Goal: Task Accomplishment & Management: Manage account settings

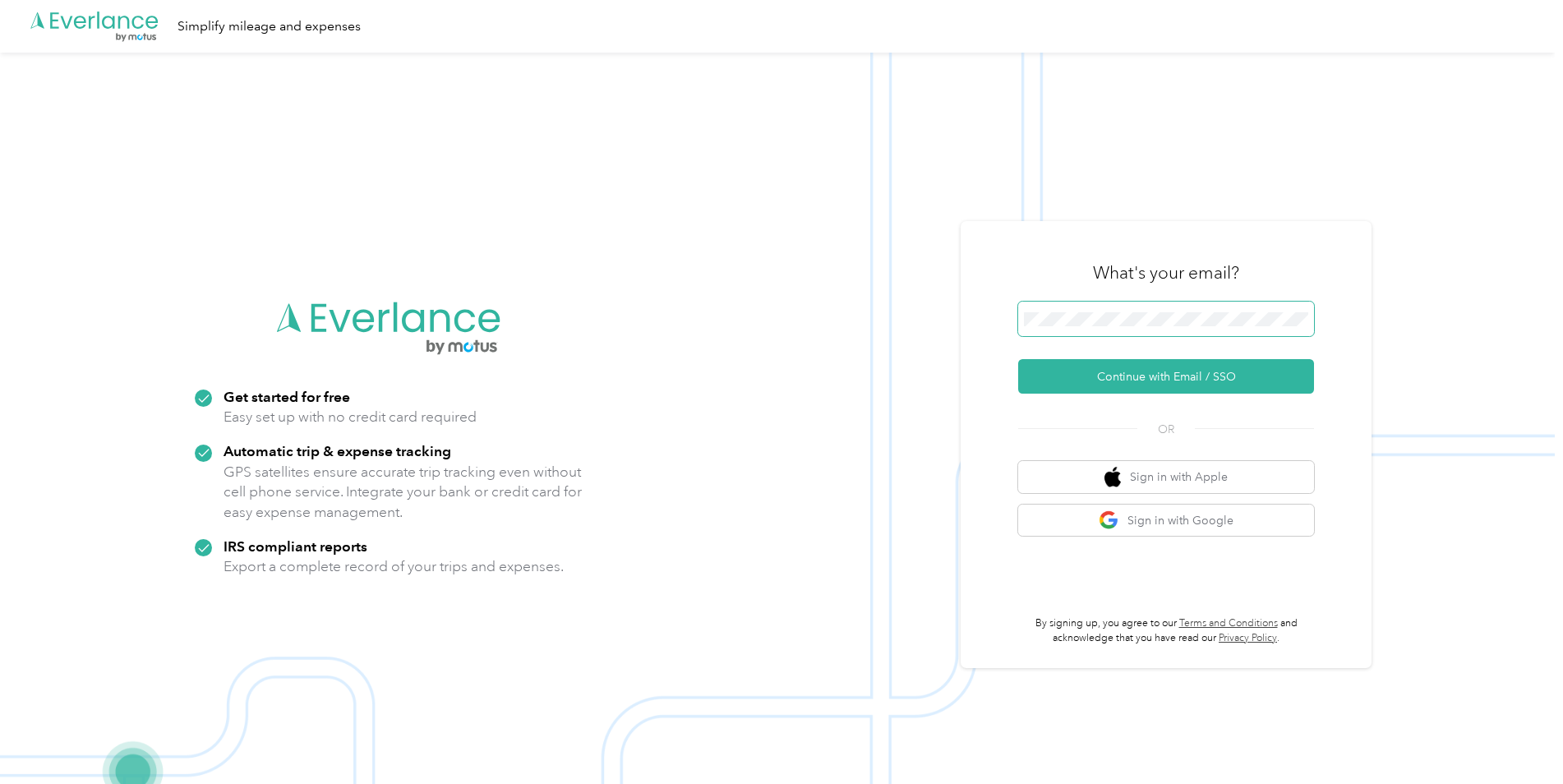
click at [1020, 327] on span at bounding box center [1166, 318] width 296 height 34
click at [1020, 376] on button "Continue with Email / SSO" at bounding box center [1166, 375] width 296 height 34
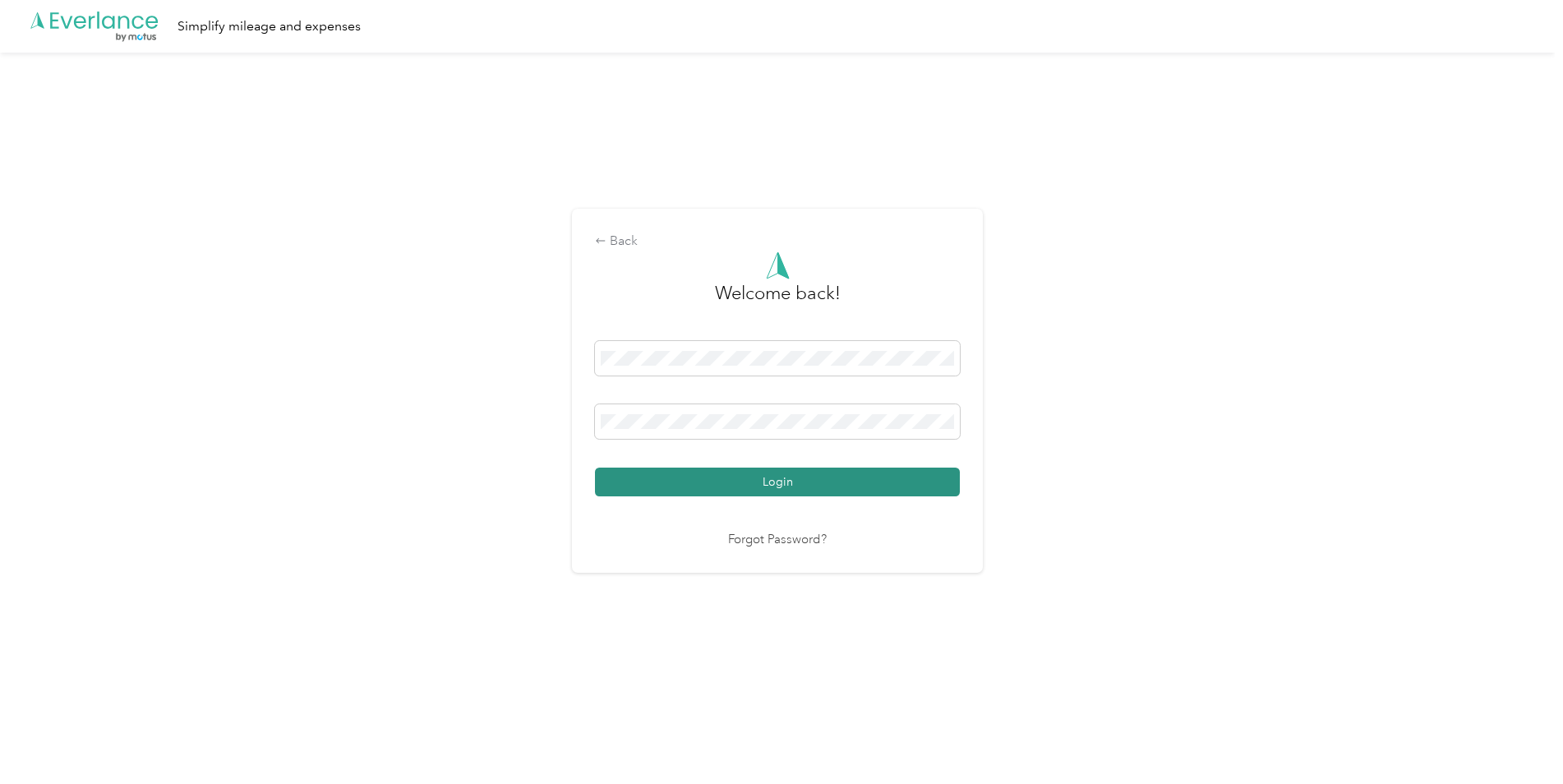
click at [797, 482] on button "Login" at bounding box center [778, 481] width 365 height 28
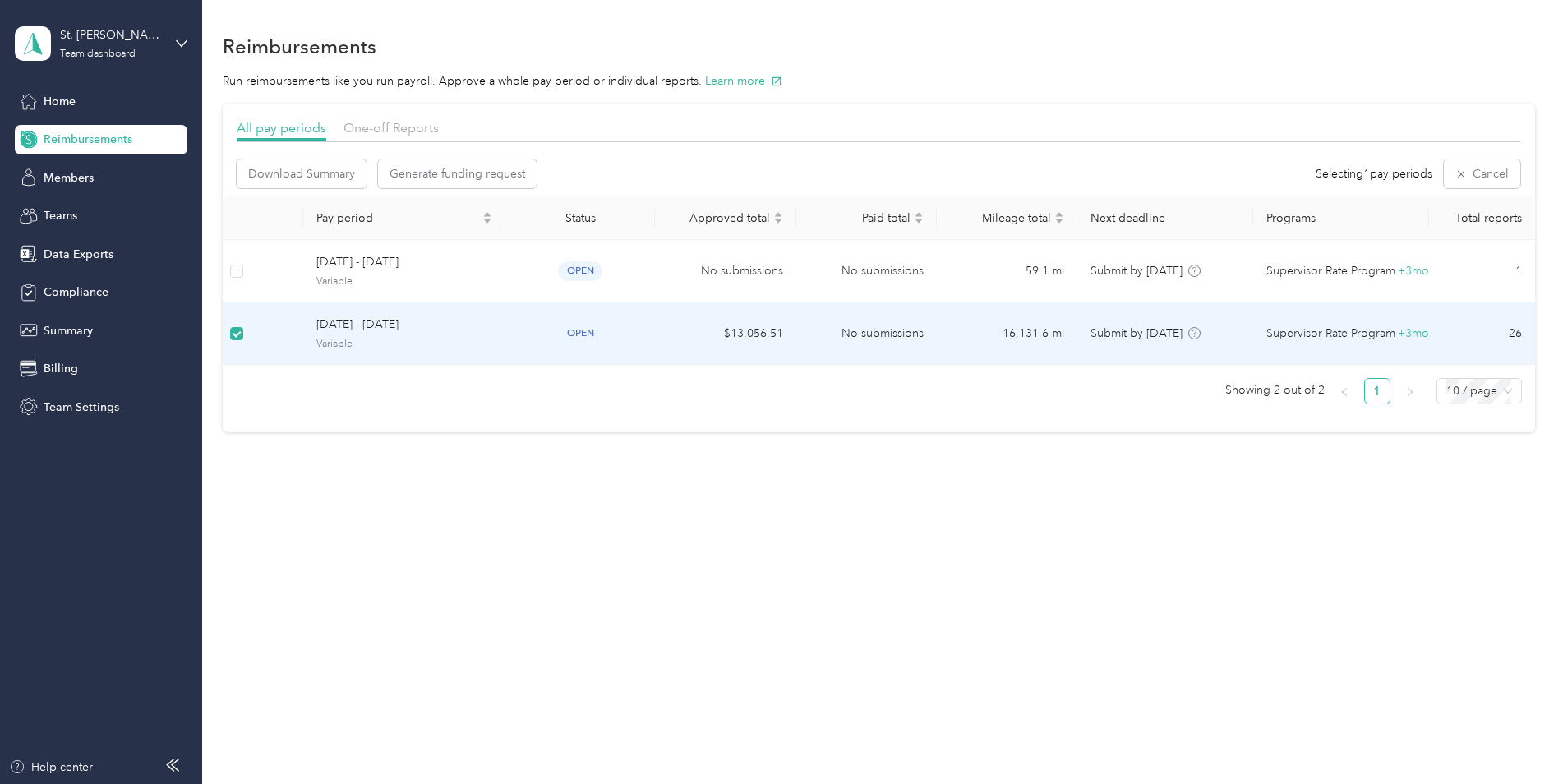
click at [342, 322] on span "[DATE] - [DATE]" at bounding box center [404, 325] width 176 height 19
click at [356, 331] on span "[DATE] - [DATE]" at bounding box center [404, 328] width 176 height 19
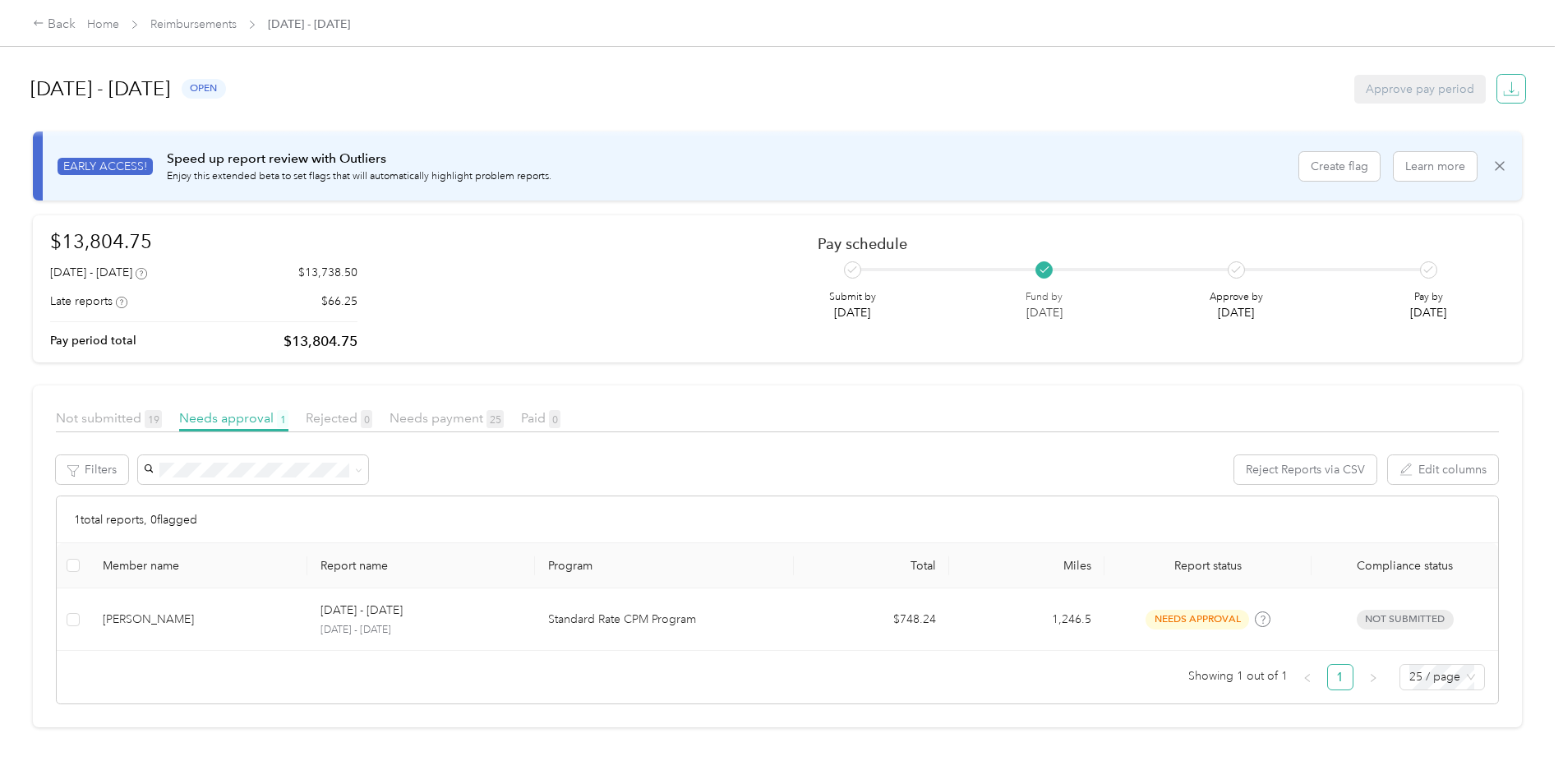
click at [1020, 81] on icon "button" at bounding box center [1511, 89] width 17 height 17
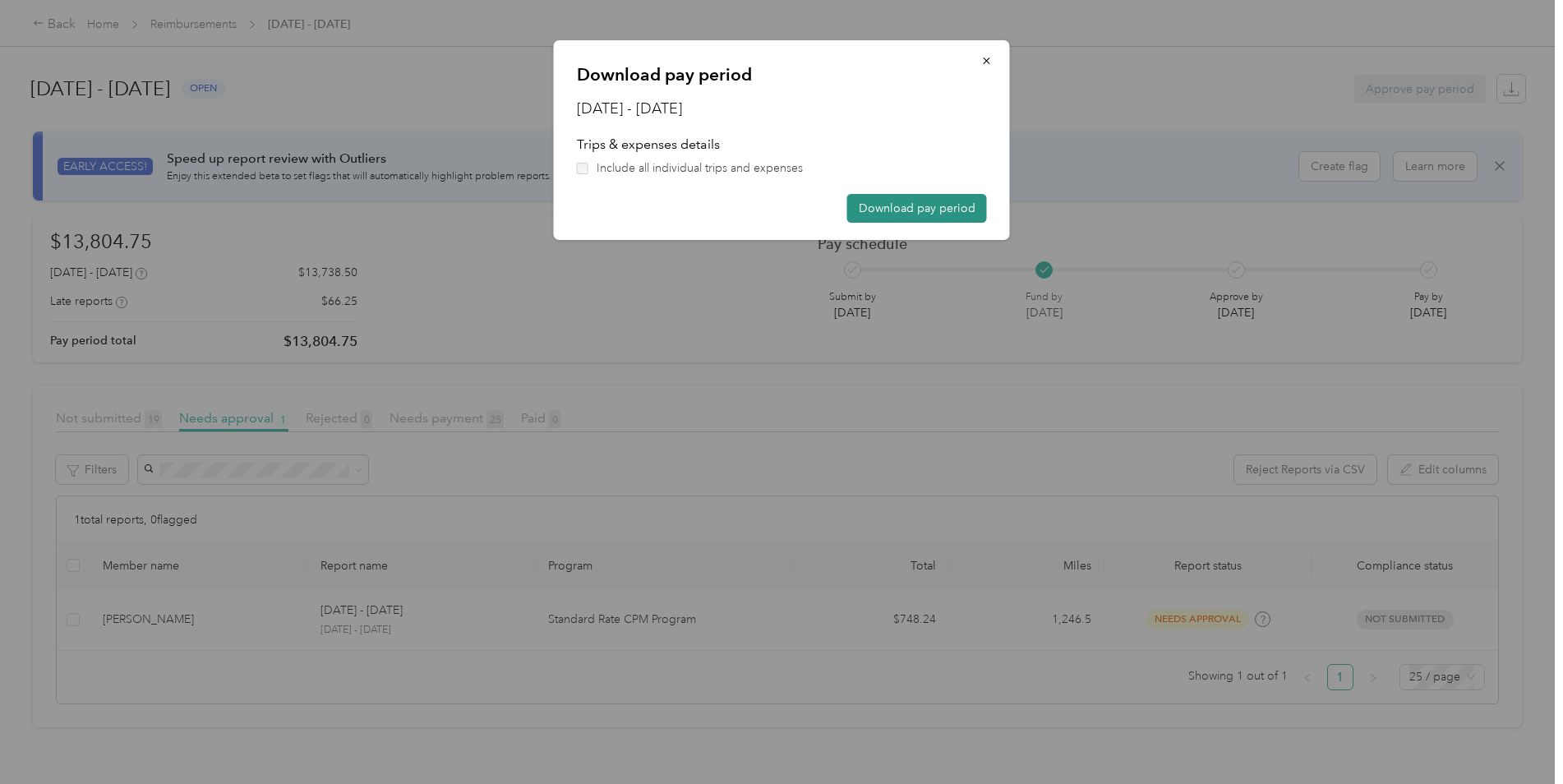
click at [934, 212] on button "Download pay period" at bounding box center [917, 208] width 140 height 28
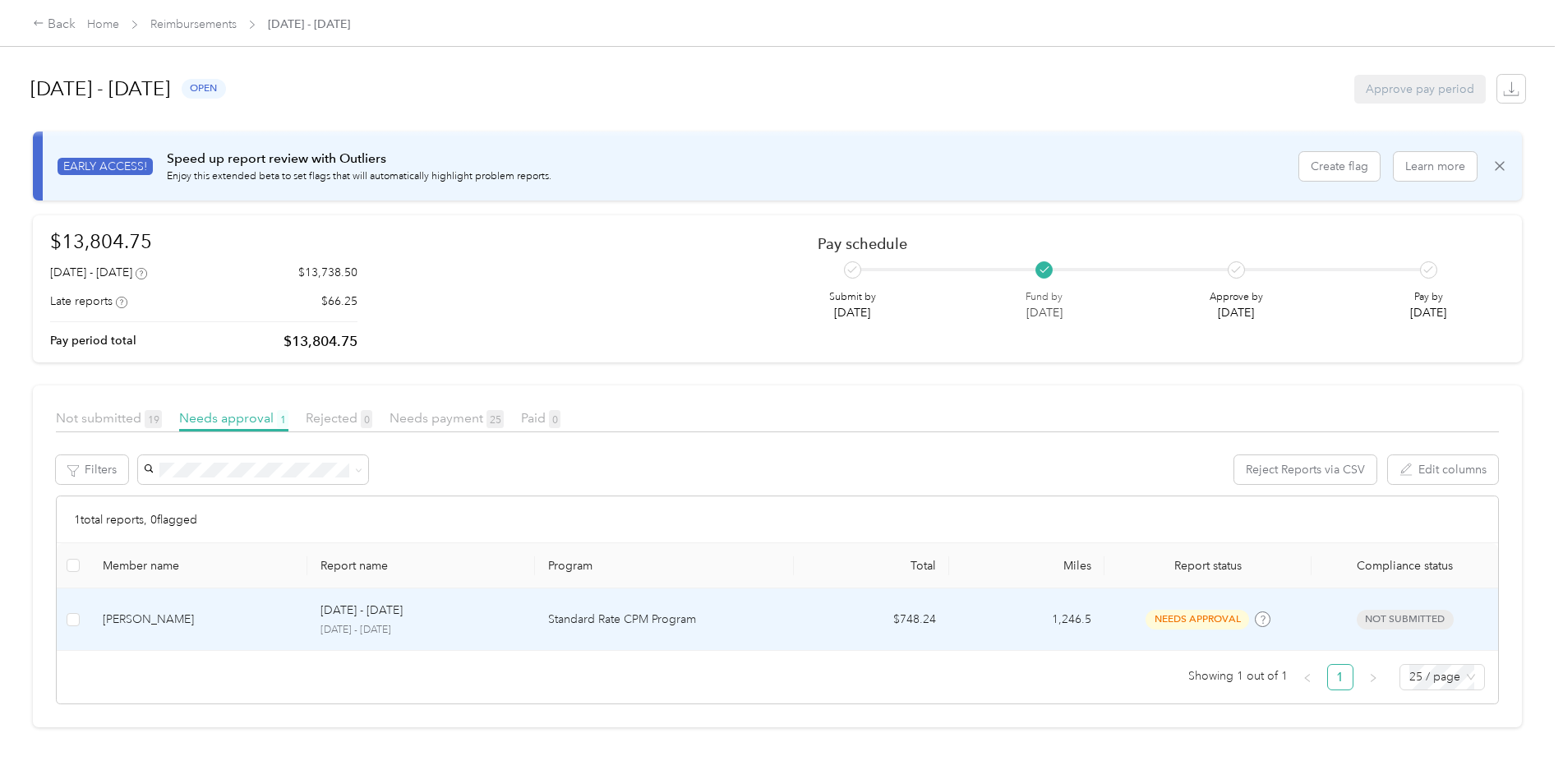
click at [175, 585] on div "[PERSON_NAME]" at bounding box center [198, 619] width 191 height 19
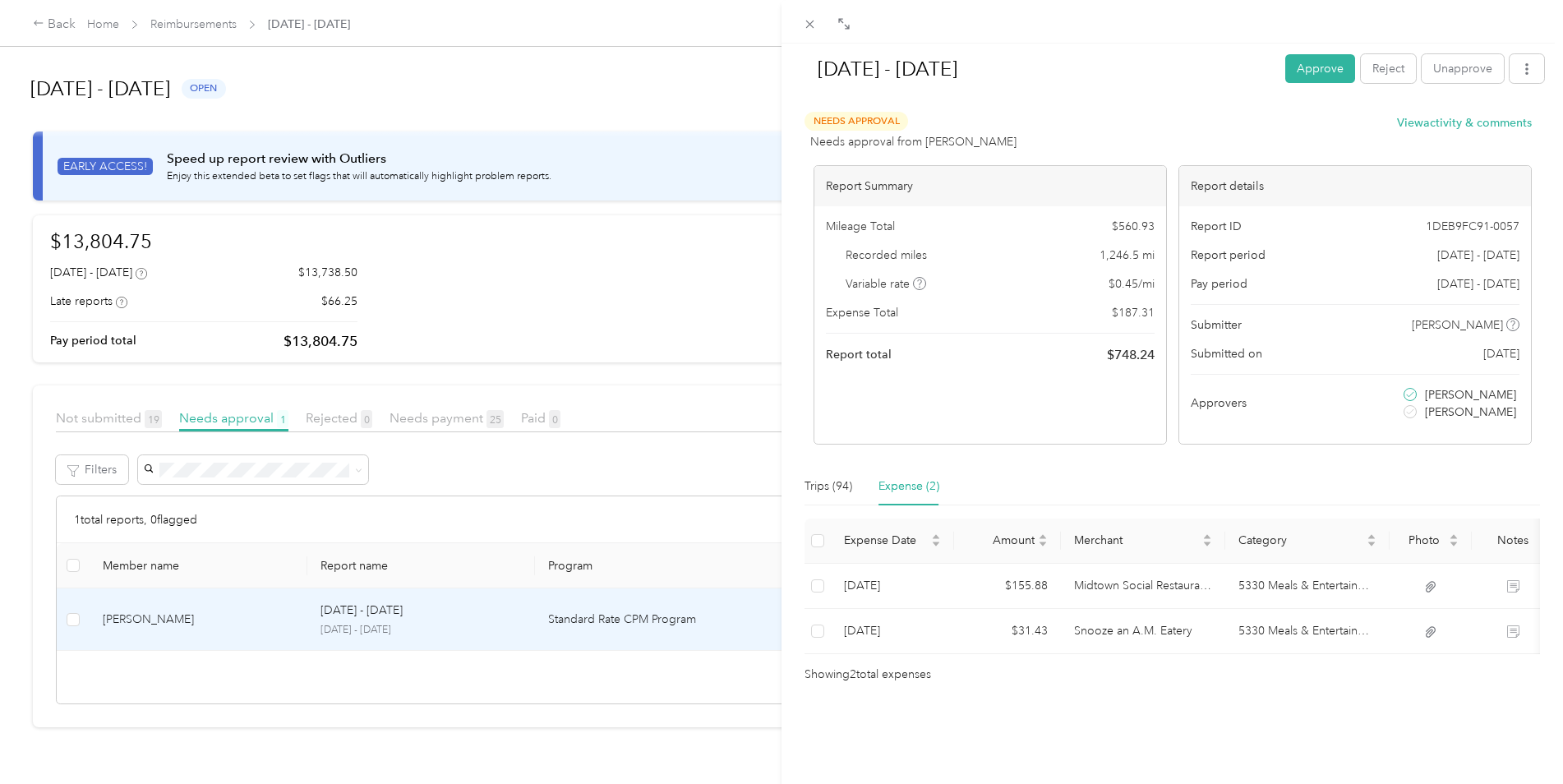
click at [61, 23] on div "[DATE] - [DATE] Approve Reject Unapprove Needs Approval Needs approval from [PE…" at bounding box center [782, 392] width 1563 height 784
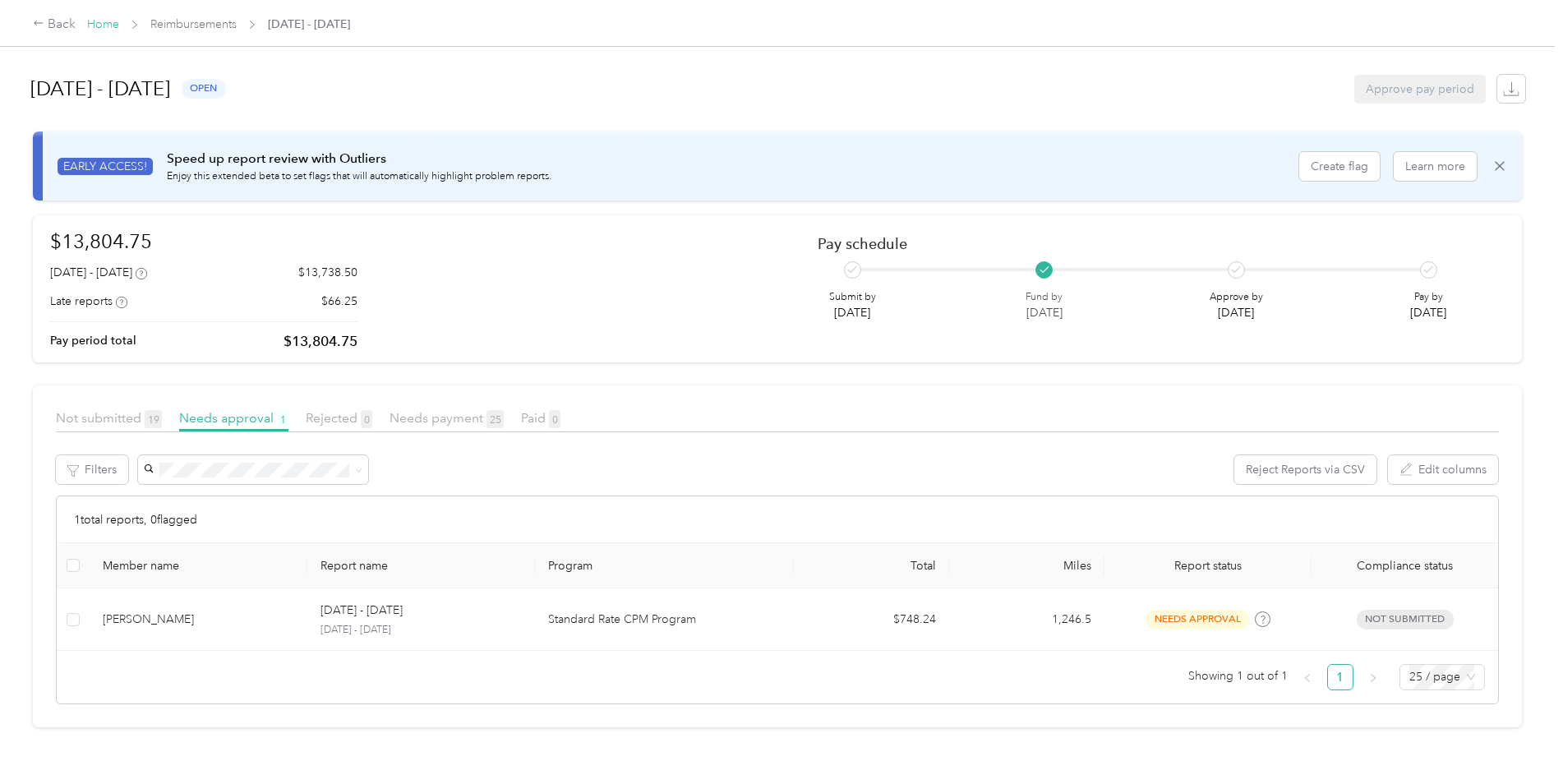
click at [100, 25] on link "Home" at bounding box center [102, 24] width 32 height 14
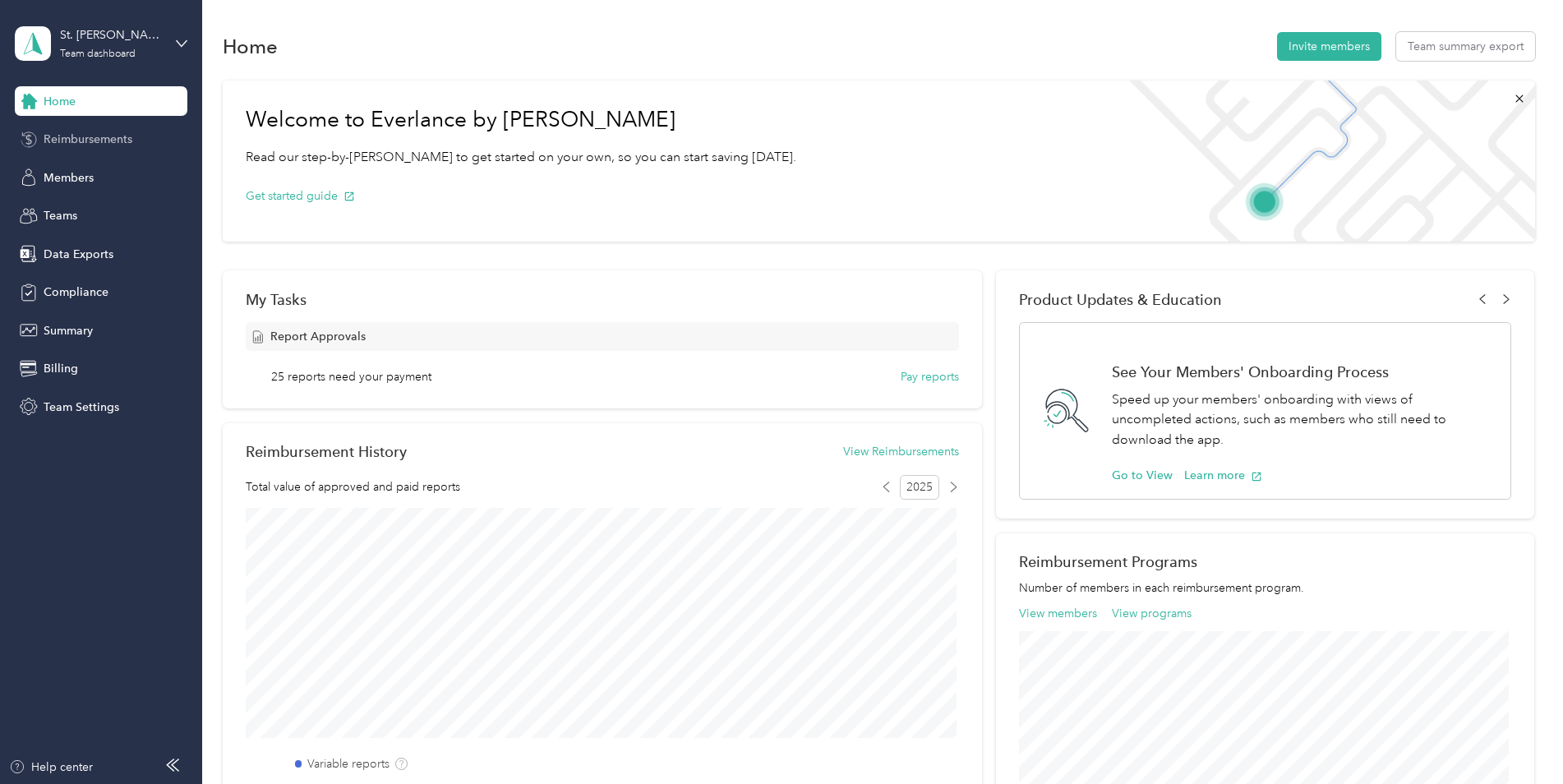
click at [101, 140] on span "Reimbursements" at bounding box center [88, 139] width 89 height 18
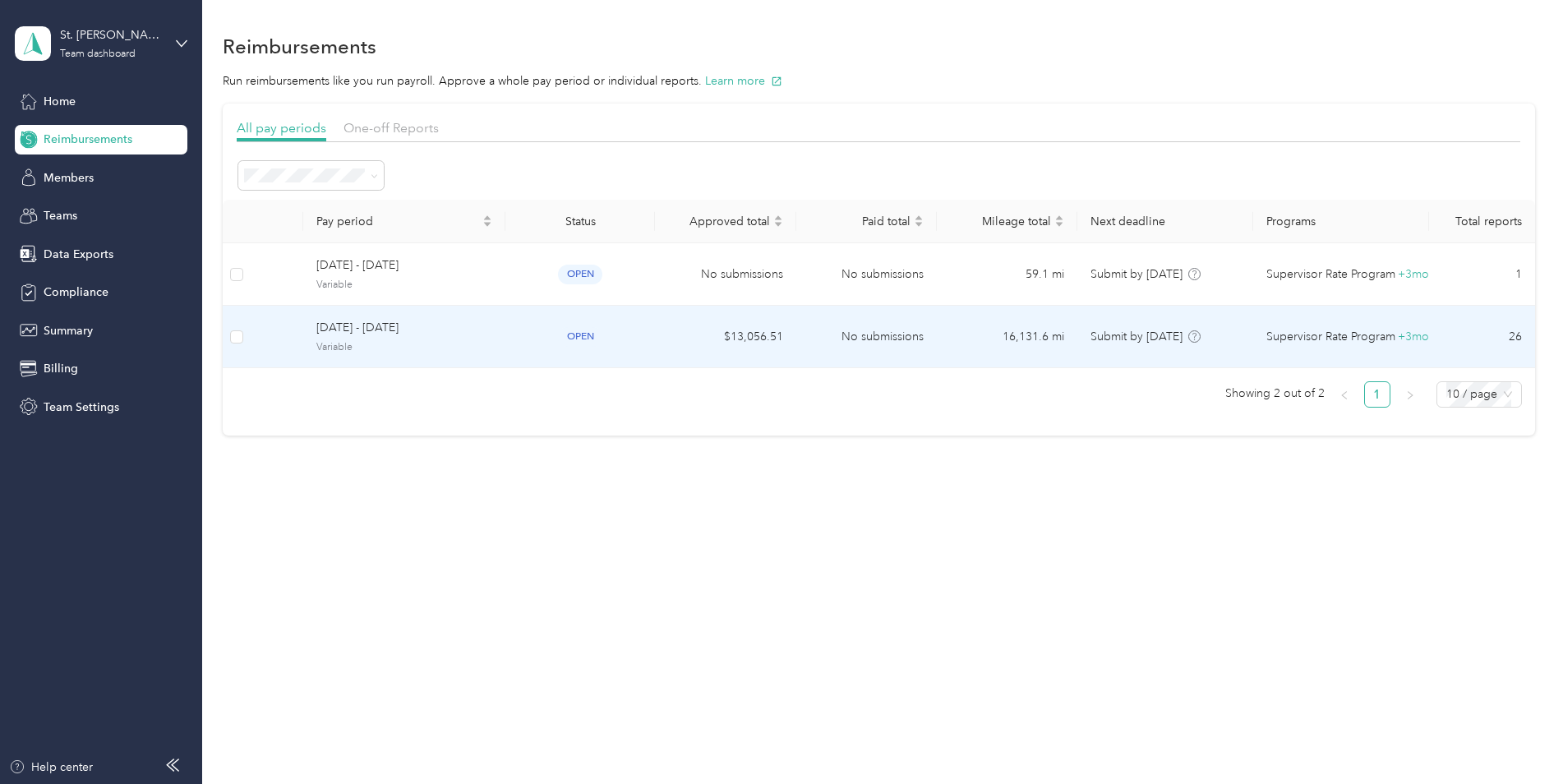
click at [444, 330] on span "[DATE] - [DATE]" at bounding box center [404, 328] width 176 height 19
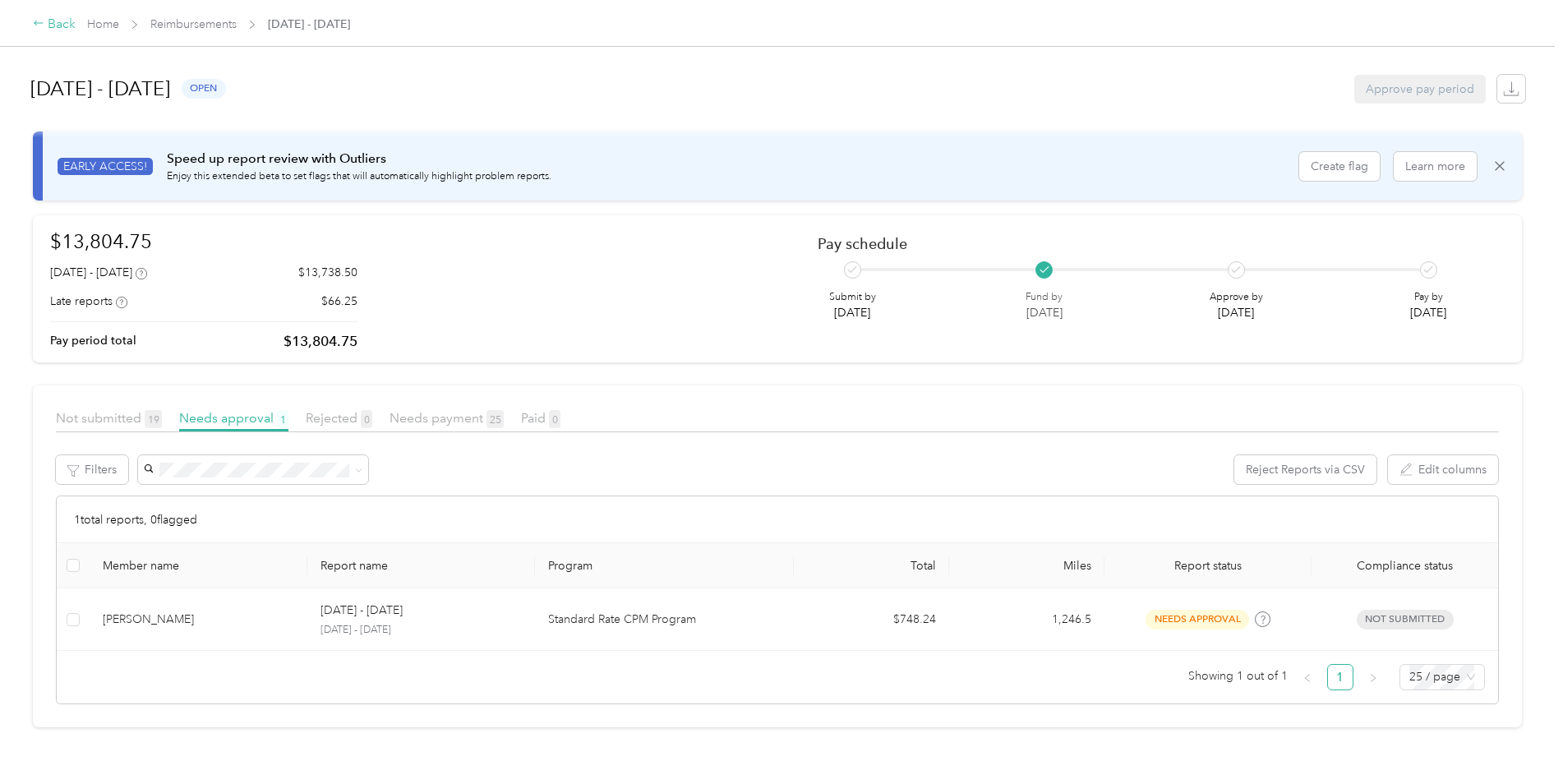
click at [60, 27] on div "Back" at bounding box center [55, 24] width 43 height 20
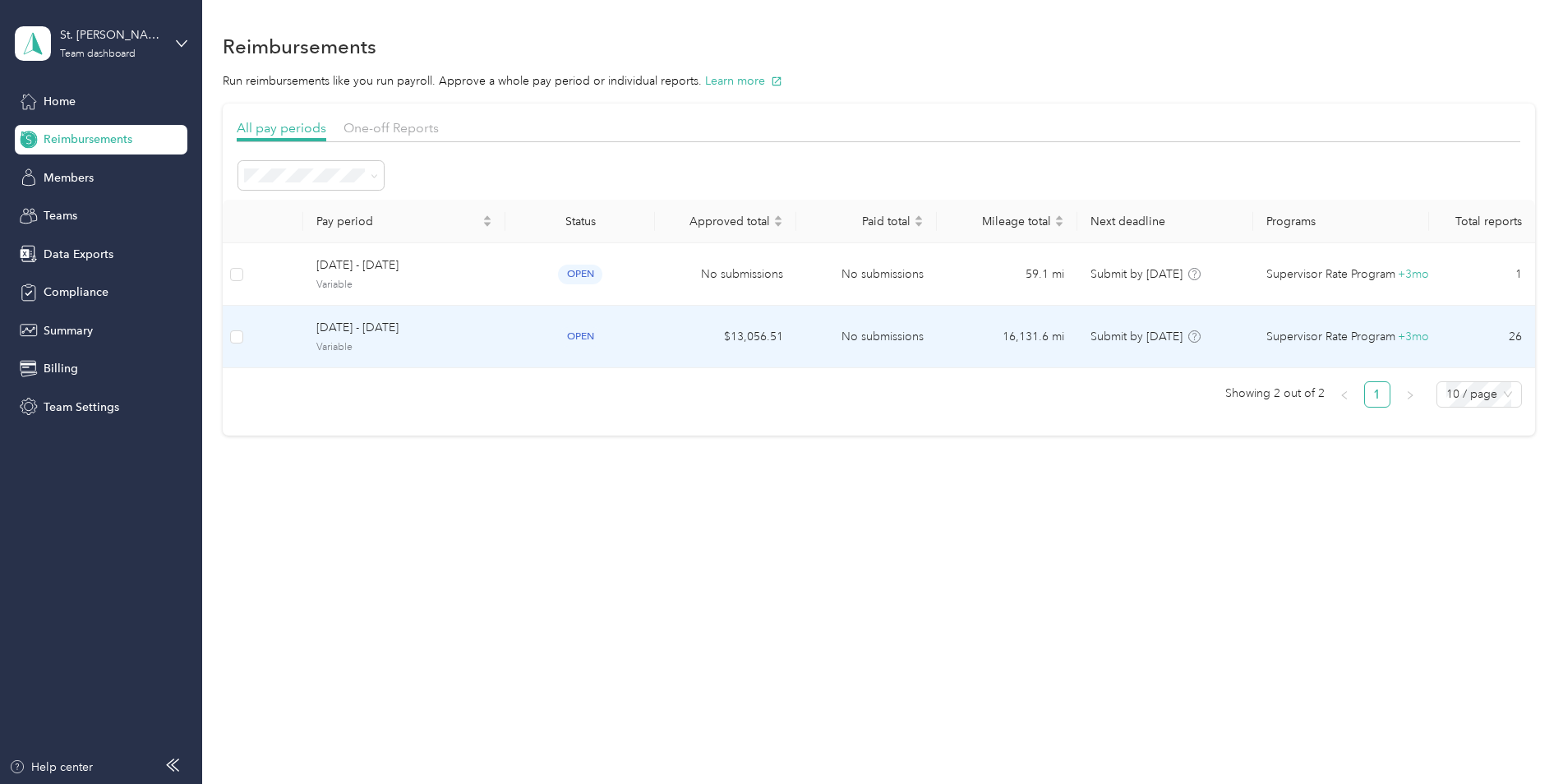
click at [374, 330] on span "[DATE] - [DATE]" at bounding box center [404, 328] width 176 height 19
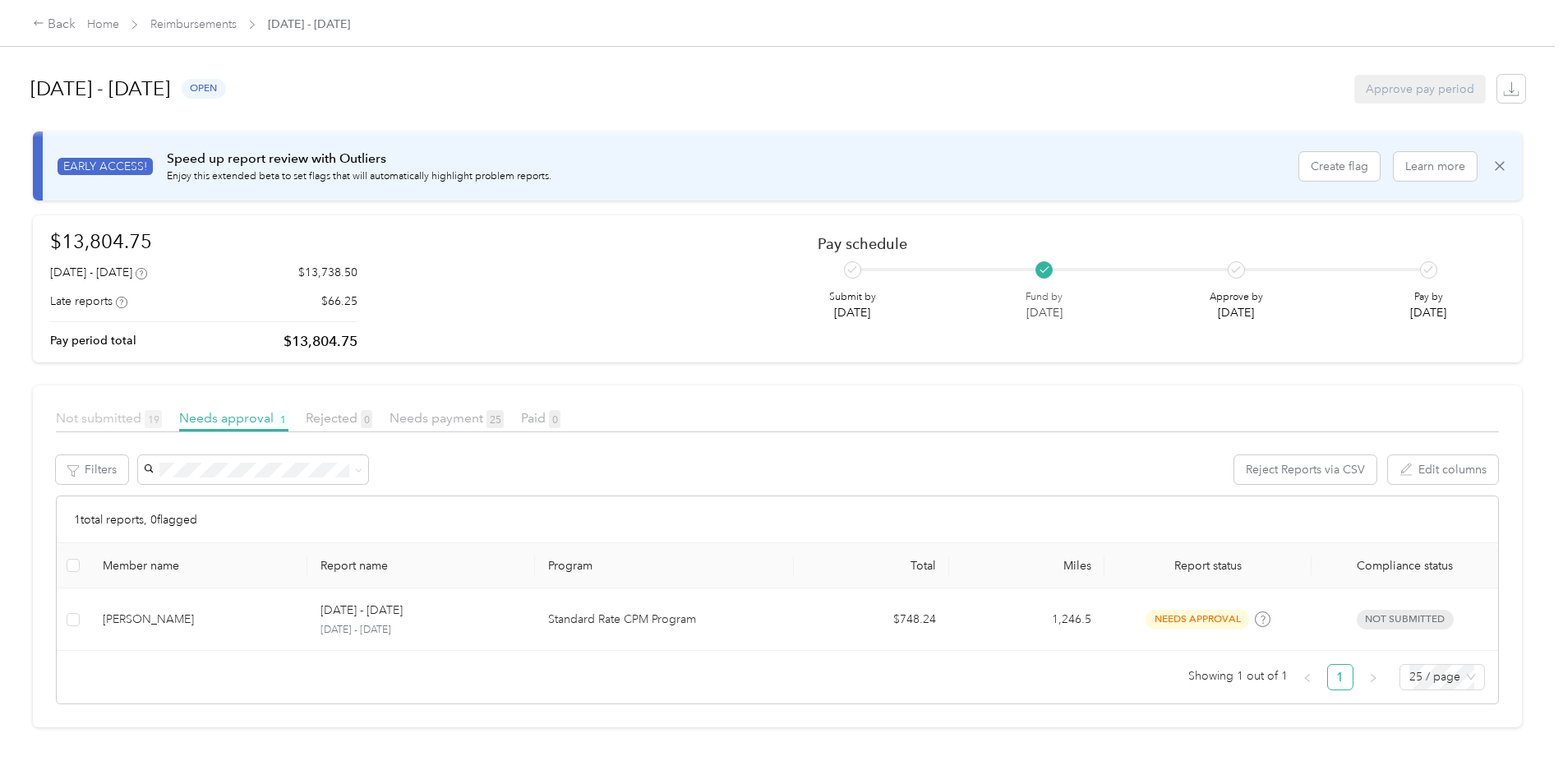
click at [107, 417] on span "Not submitted 19" at bounding box center [108, 417] width 106 height 16
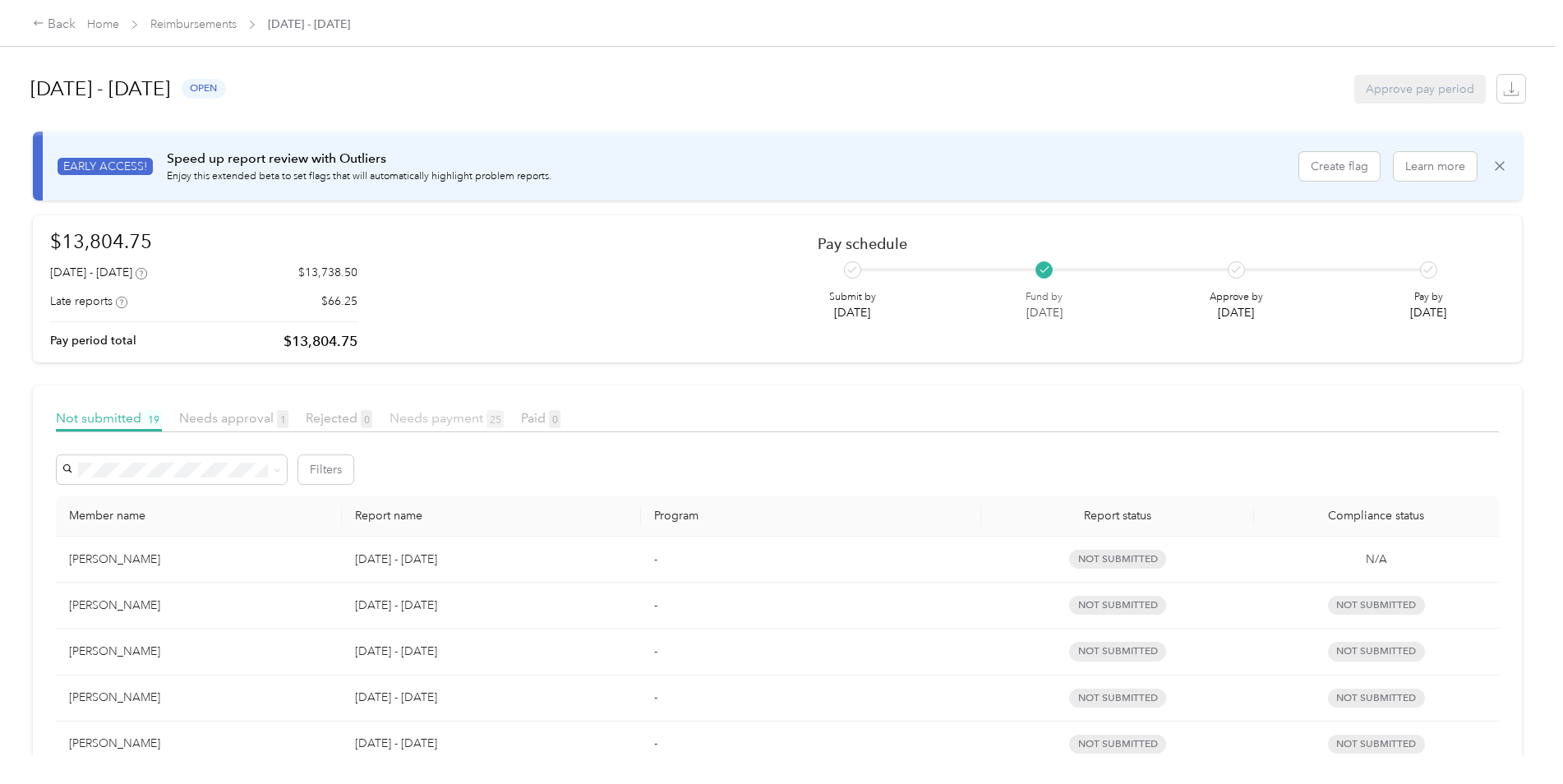
click at [442, 414] on span "Needs payment 25" at bounding box center [446, 417] width 114 height 16
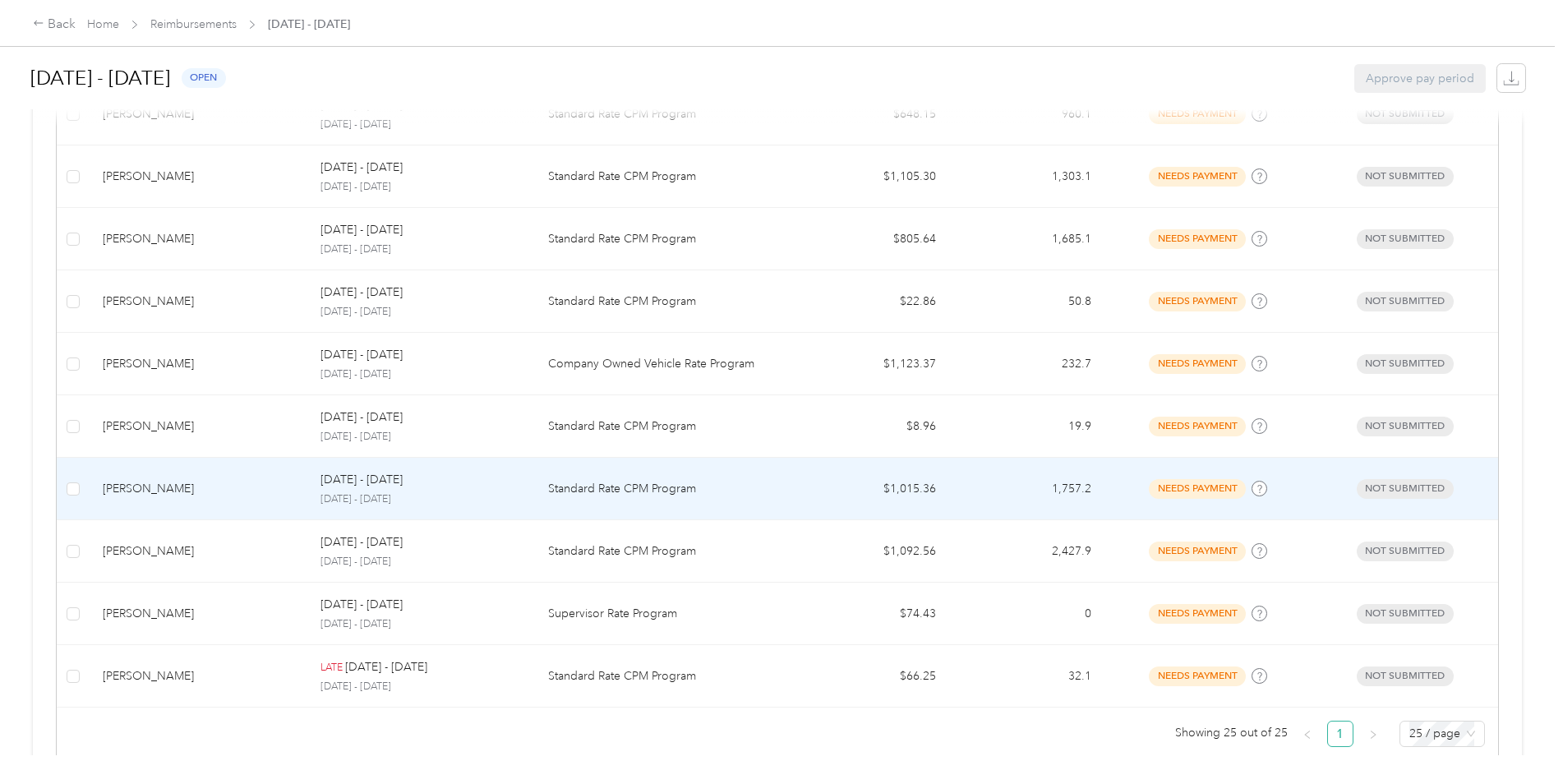
scroll to position [1483, 0]
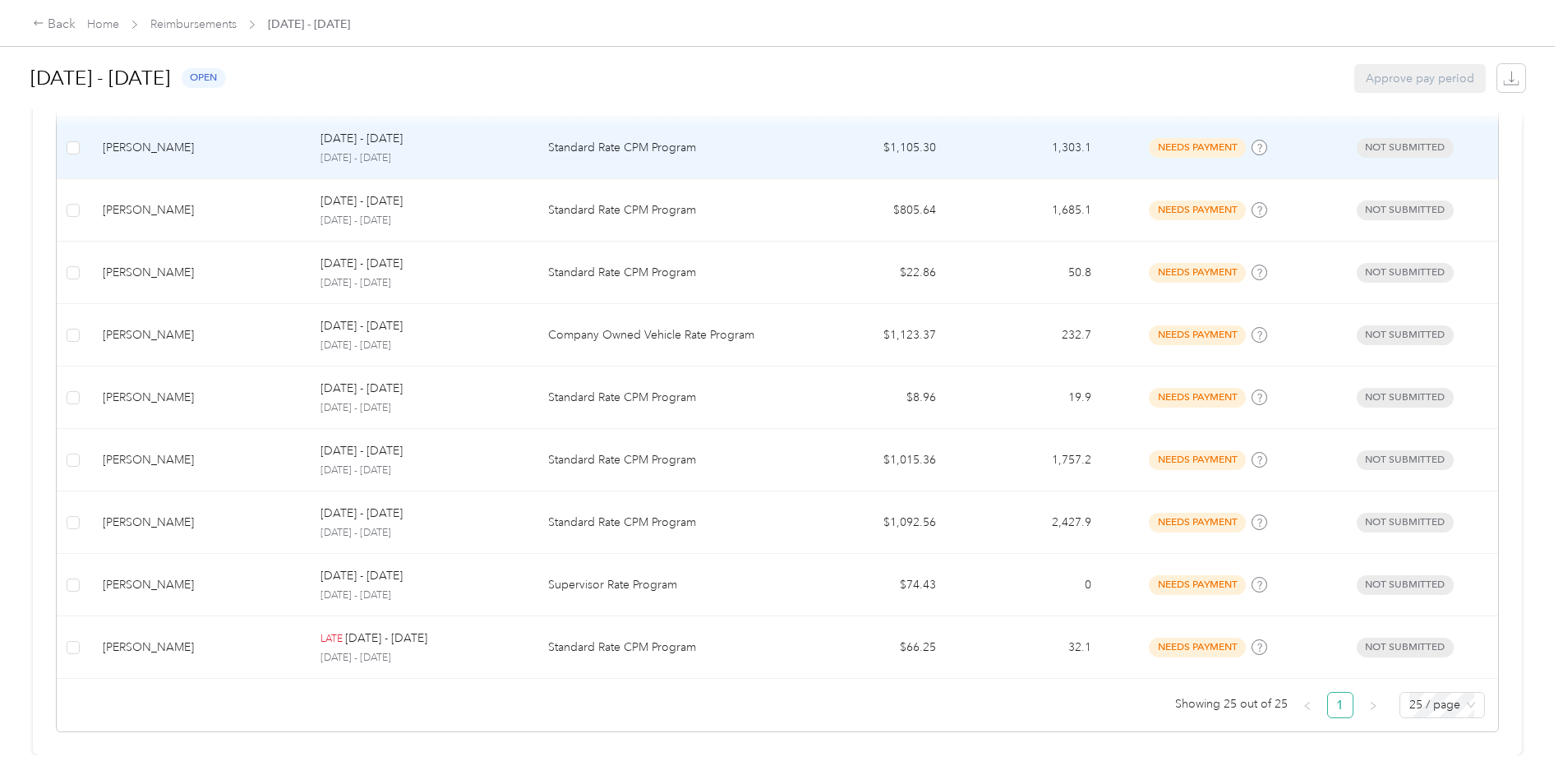
click at [287, 143] on div "[PERSON_NAME]" at bounding box center [198, 147] width 191 height 19
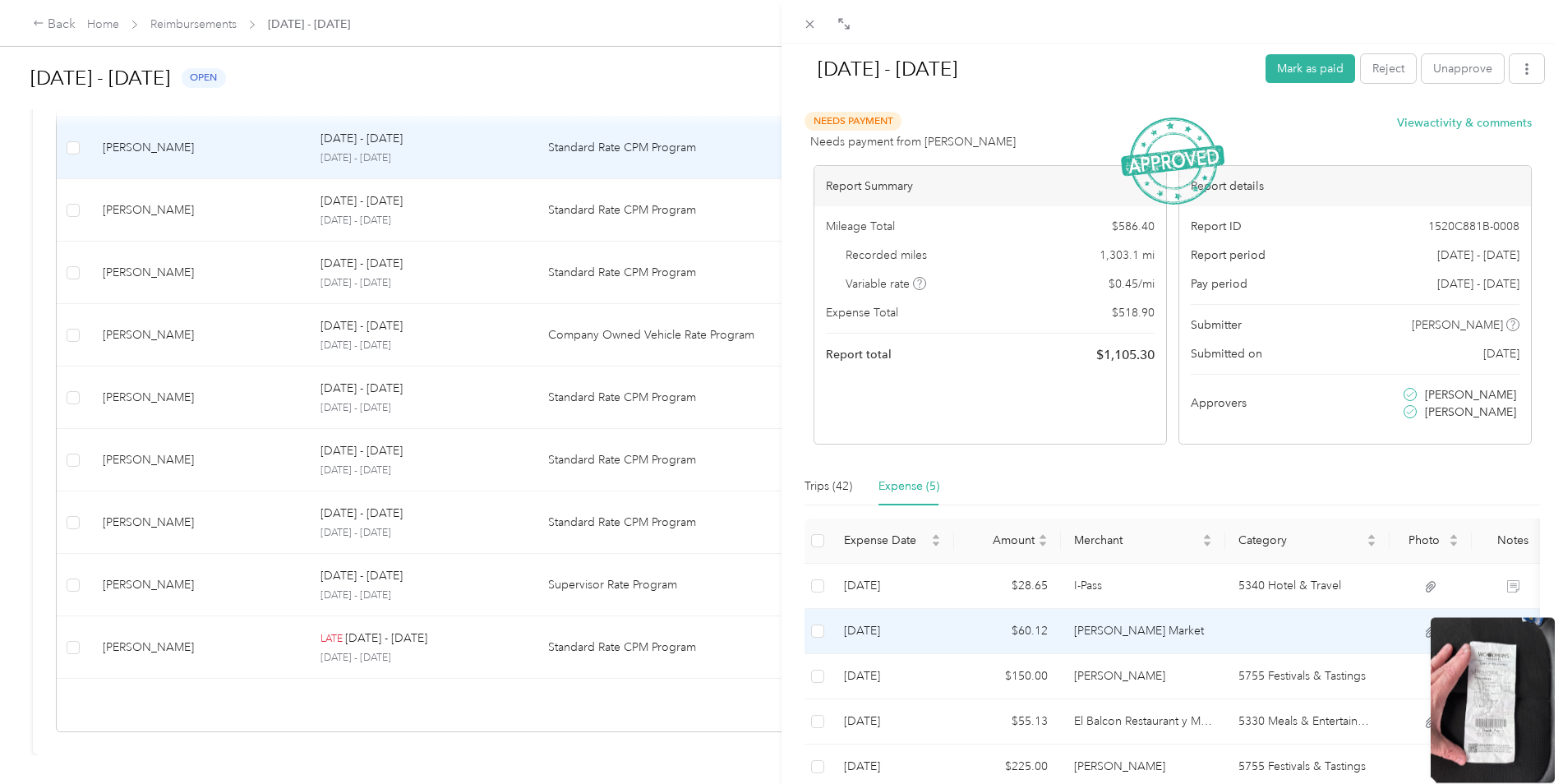
click at [1020, 585] on div "[DATE] - [DATE] Mark as paid Reject Unapprove Needs Payment Needs payment from …" at bounding box center [778, 784] width 1555 height 0
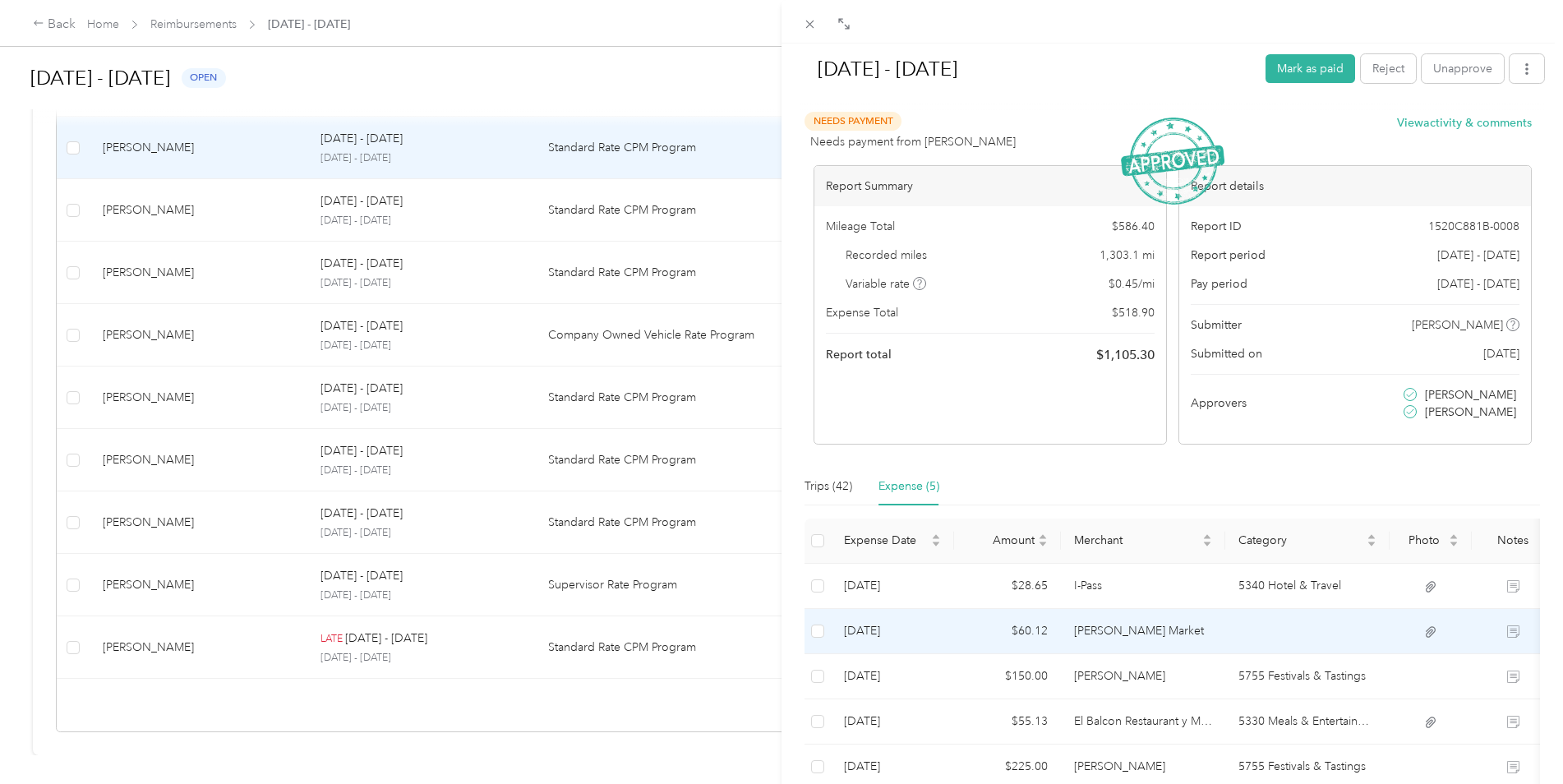
click at [1020, 585] on icon at bounding box center [1431, 631] width 10 height 11
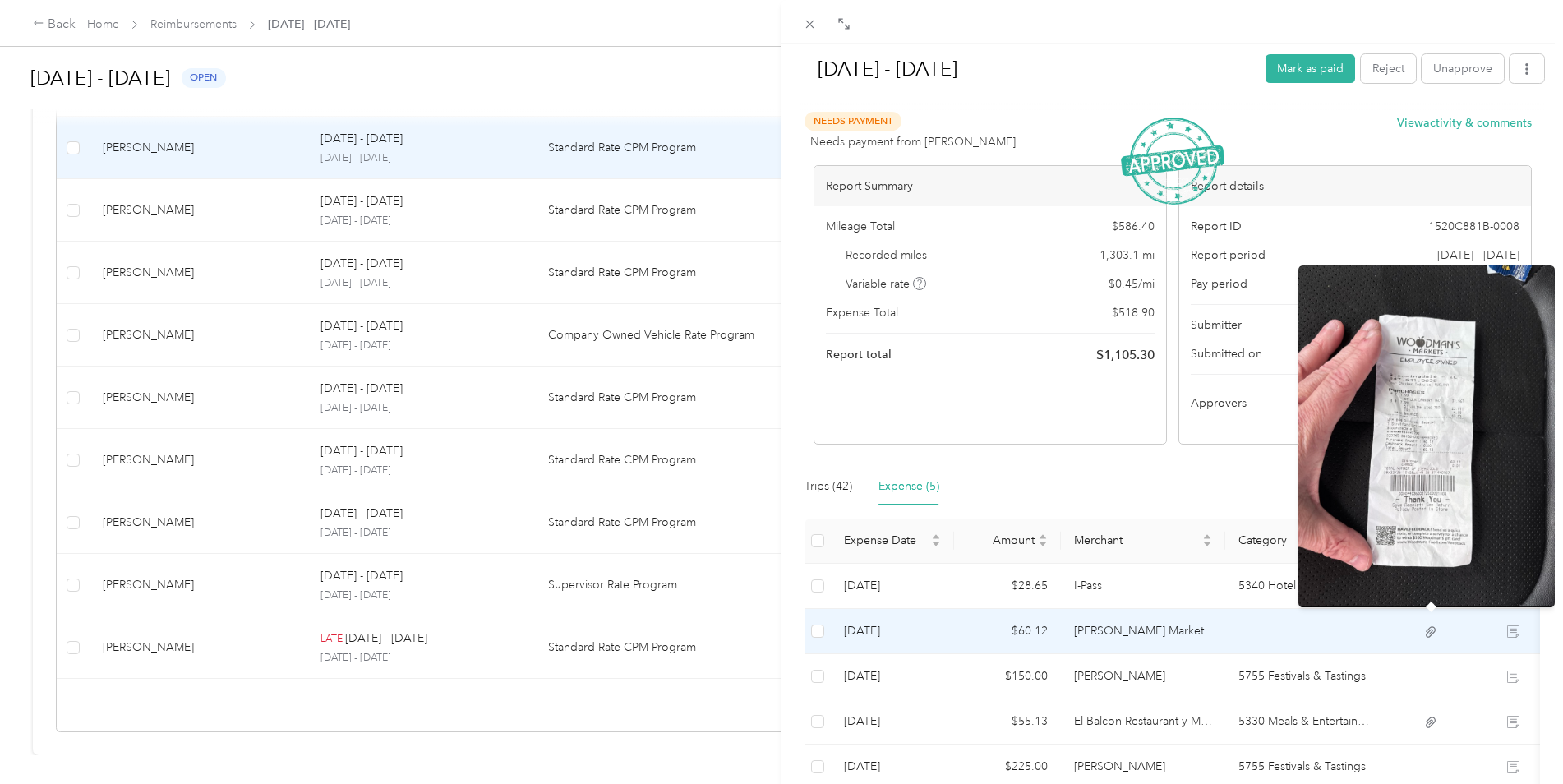
click at [1020, 514] on img at bounding box center [1426, 436] width 257 height 341
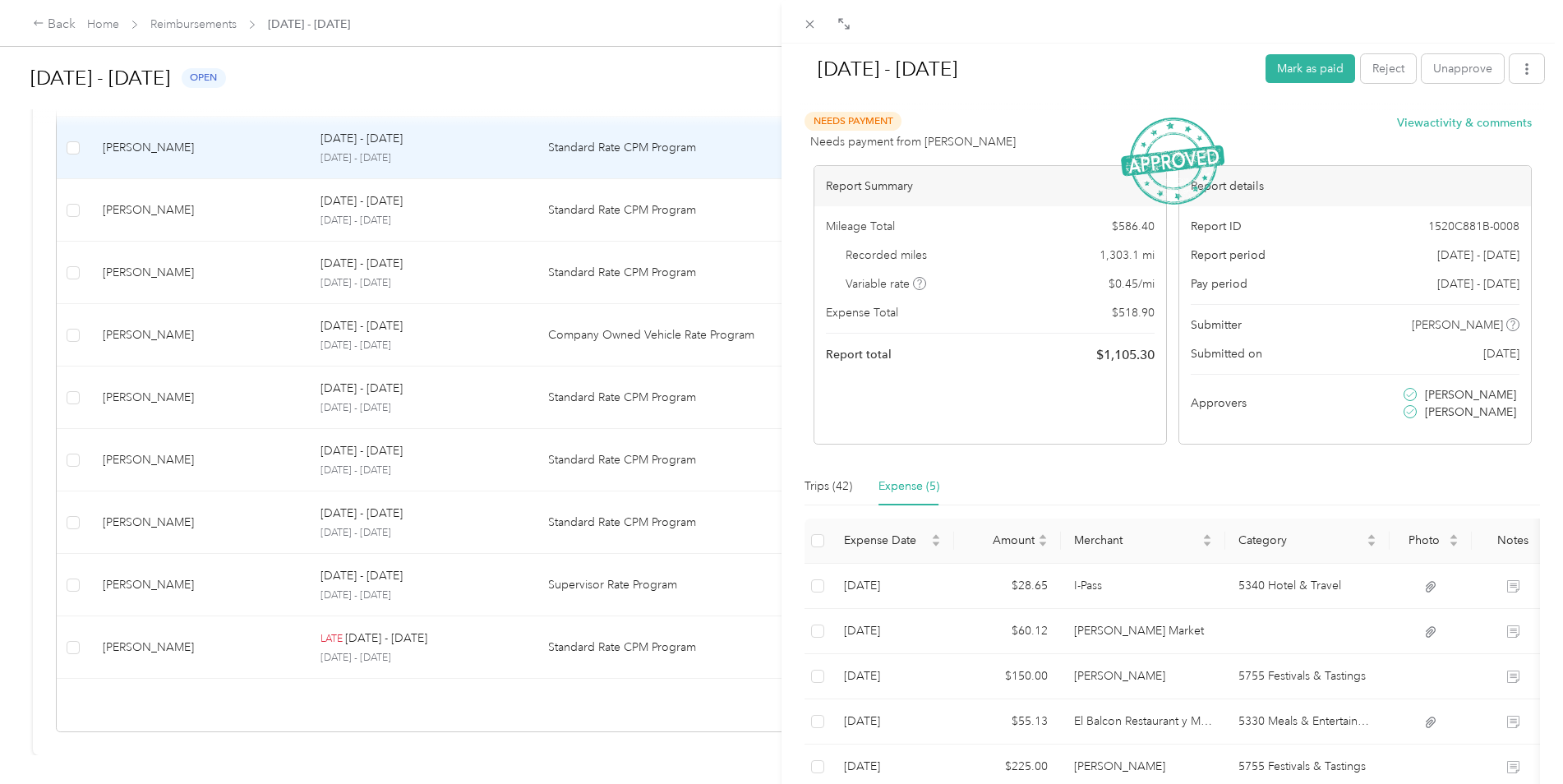
click at [60, 26] on div "[DATE] - [DATE] Mark as paid Reject Unapprove Needs Payment Needs payment from …" at bounding box center [782, 392] width 1563 height 784
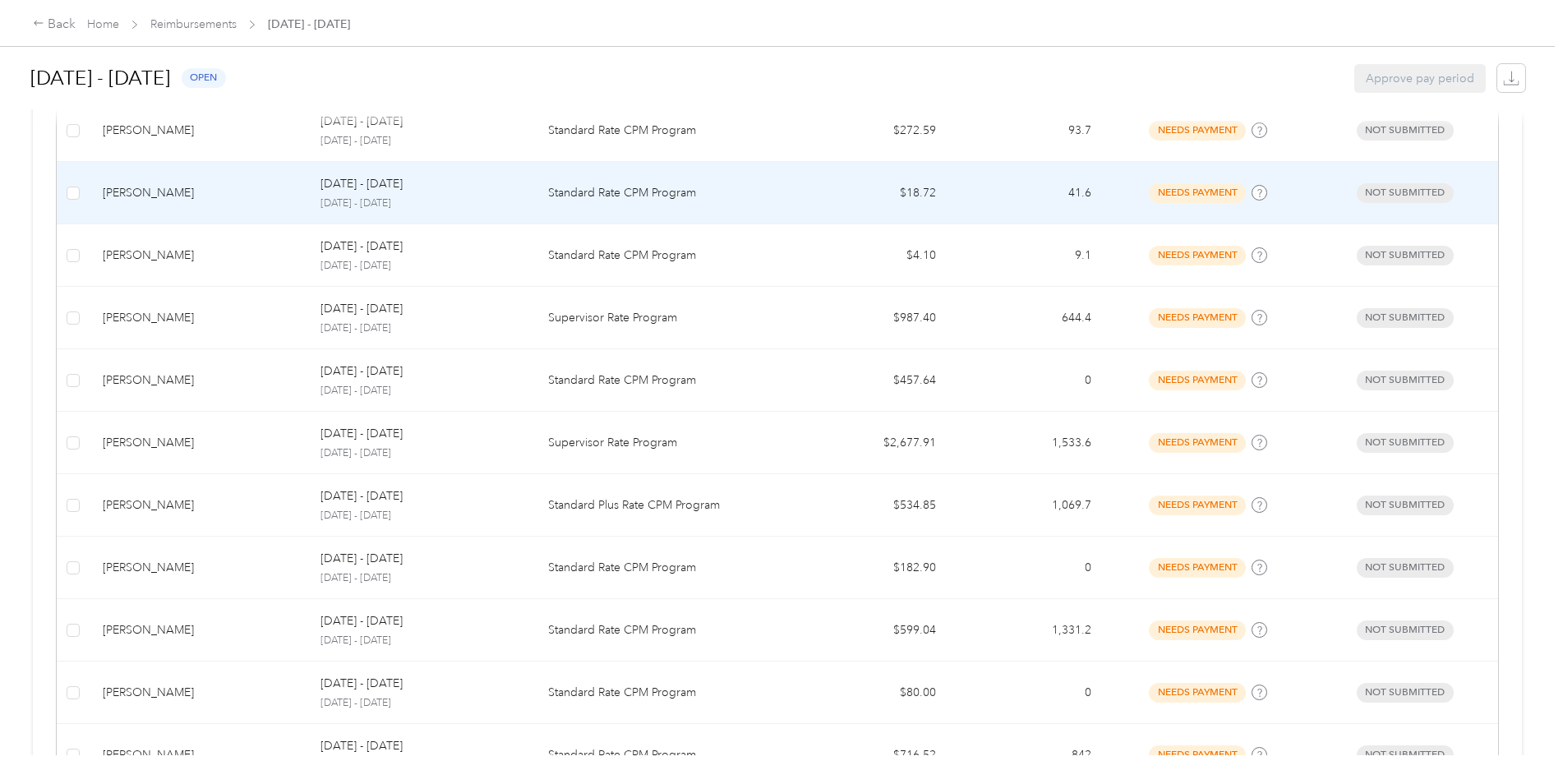
scroll to position [579, 0]
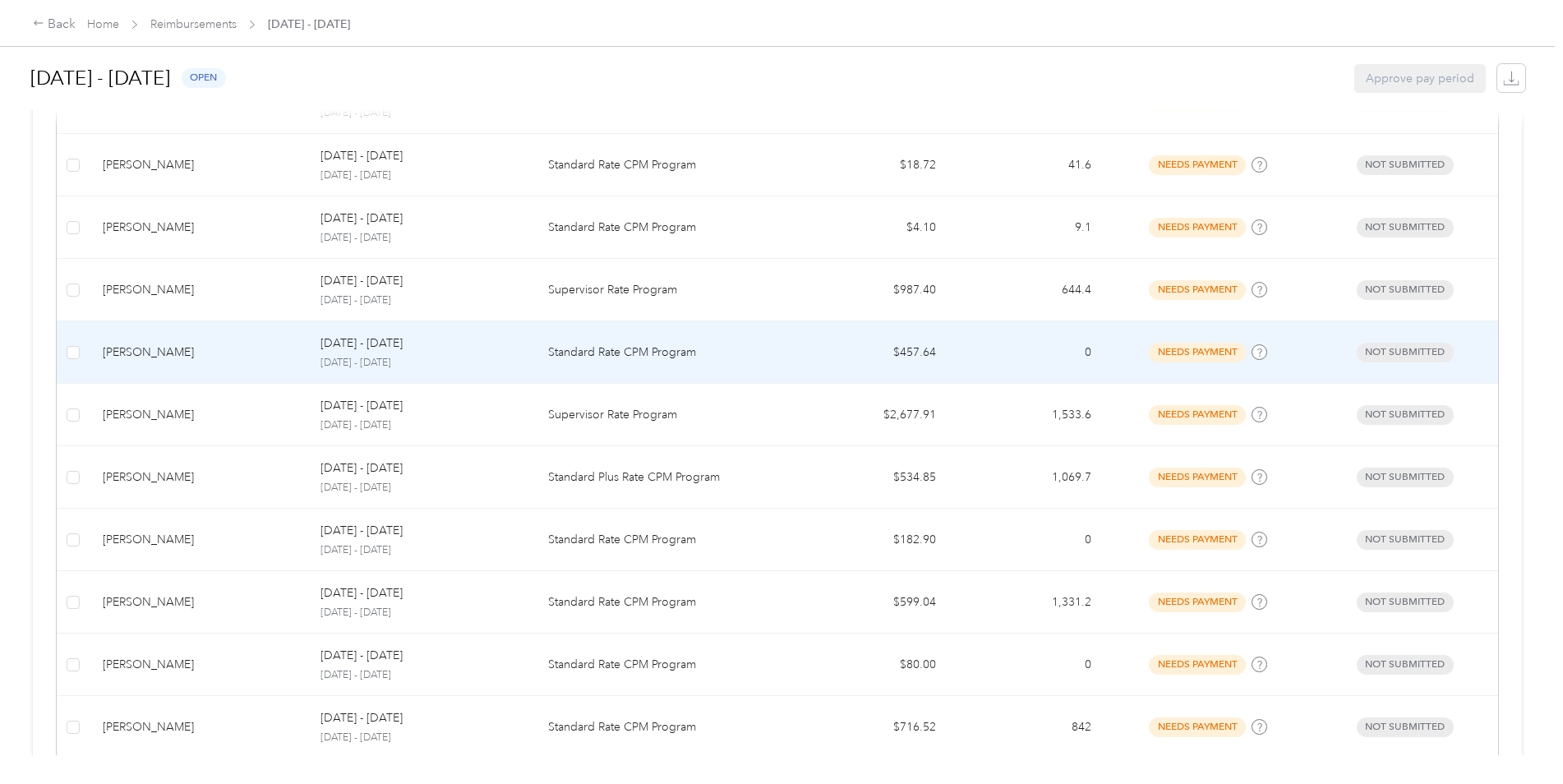
click at [447, 344] on div "[DATE] - [DATE]" at bounding box center [421, 343] width 201 height 19
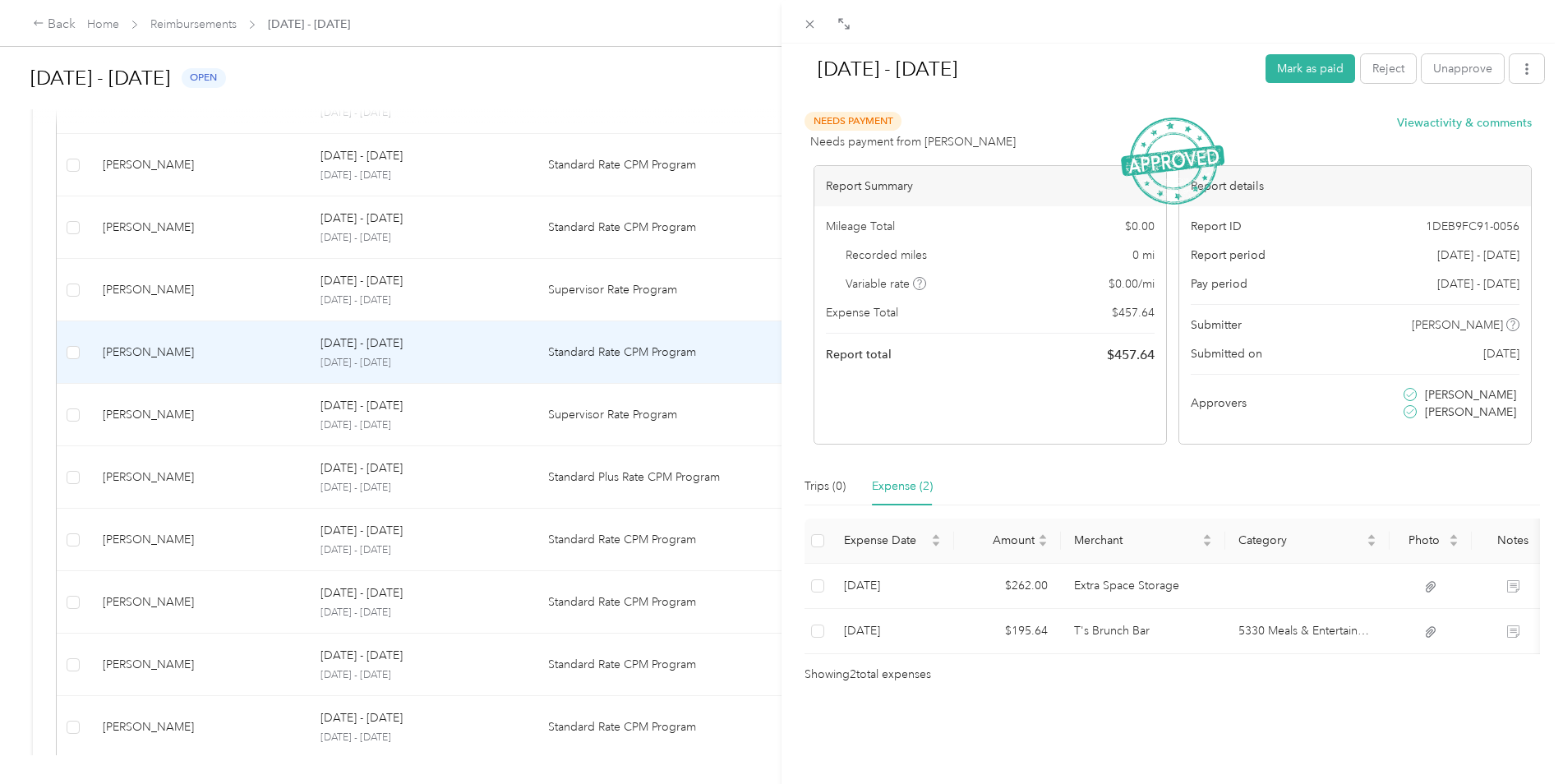
click at [67, 25] on div "[DATE] - [DATE] Mark as paid Reject Unapprove Needs Payment Needs payment from …" at bounding box center [782, 392] width 1563 height 784
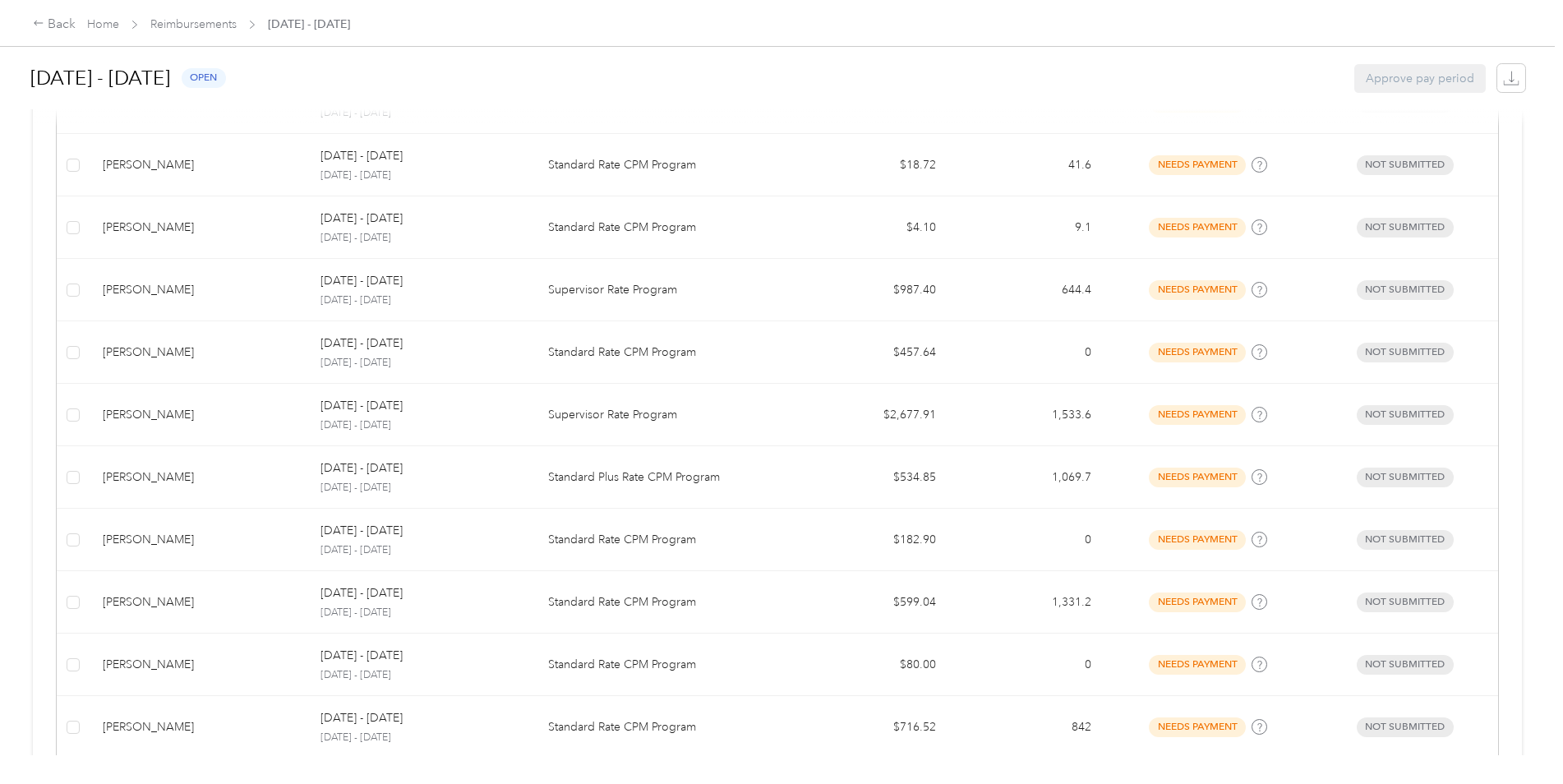
click at [67, 25] on div "Back" at bounding box center [55, 24] width 43 height 20
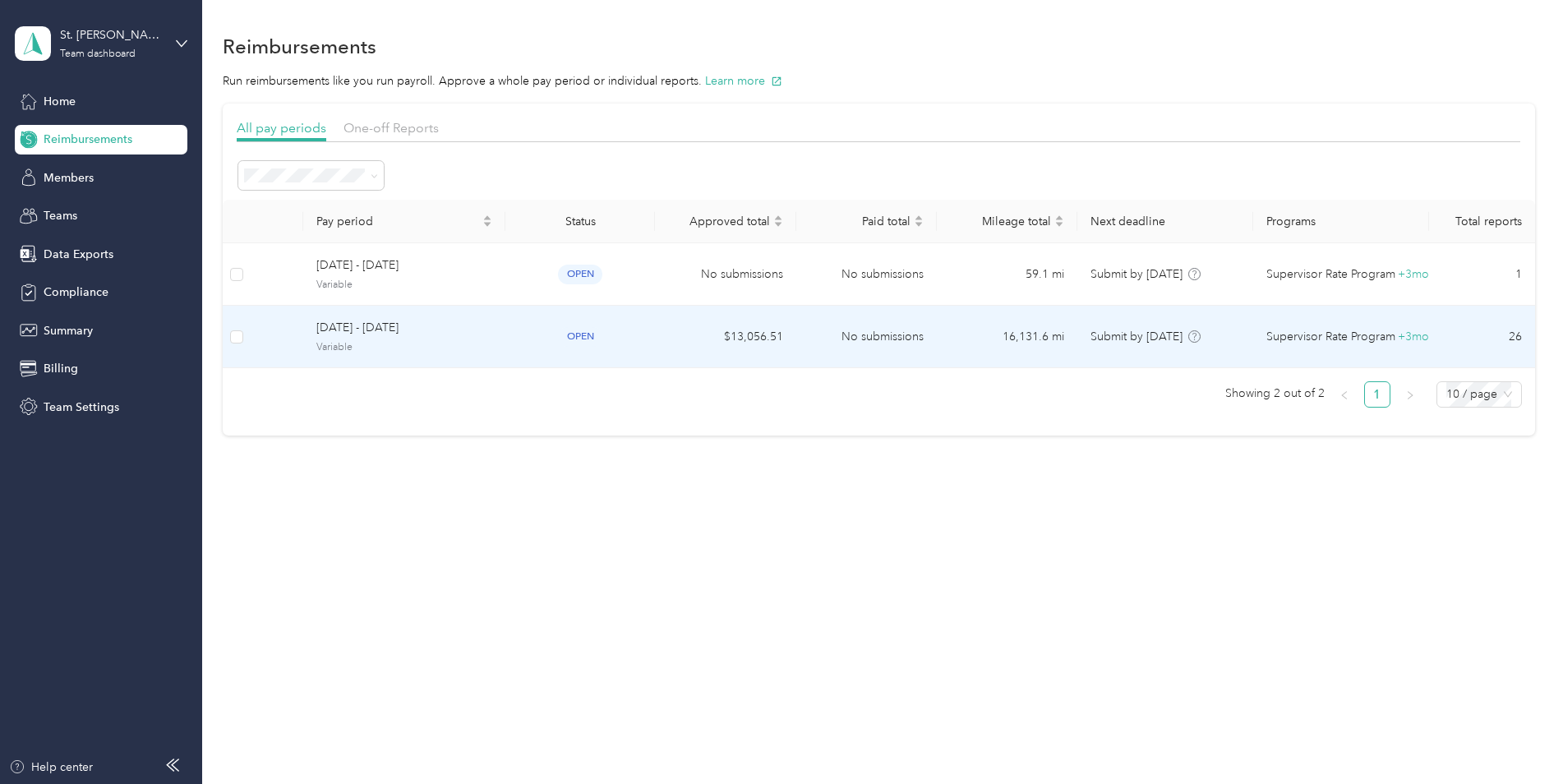
click at [379, 323] on span "[DATE] - [DATE]" at bounding box center [404, 328] width 176 height 19
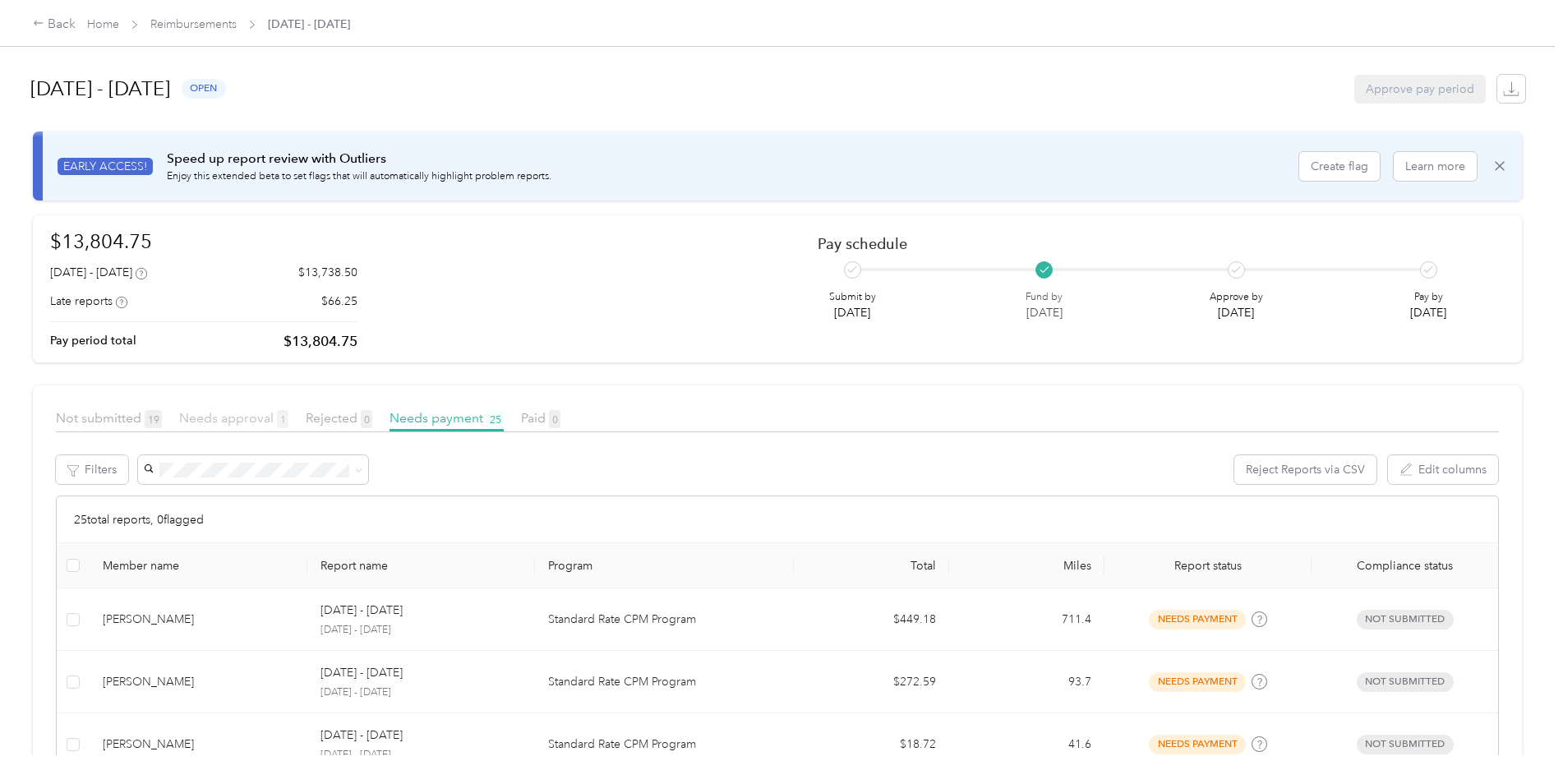
click at [221, 417] on span "Needs approval 1" at bounding box center [234, 417] width 109 height 16
